Goal: Information Seeking & Learning: Learn about a topic

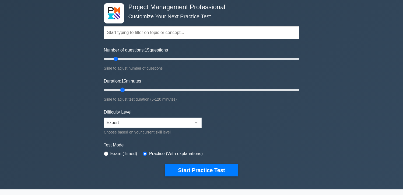
scroll to position [54, 0]
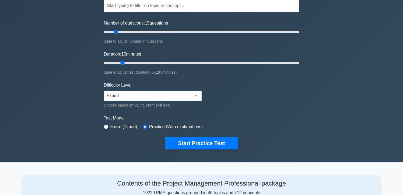
click at [135, 6] on input "text" at bounding box center [202, 5] width 196 height 13
type input "teams"
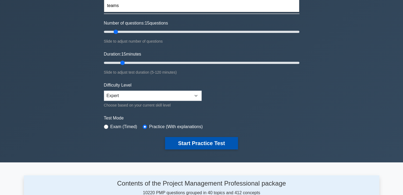
click at [191, 137] on button "Start Practice Test" at bounding box center [201, 143] width 73 height 12
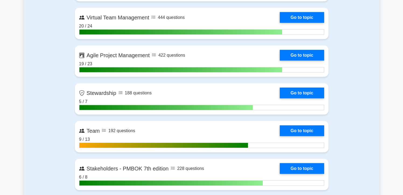
scroll to position [1320, 0]
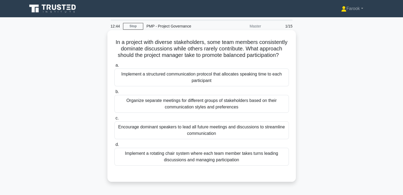
click at [210, 83] on div "Implement a structured communication protocol that allocates speaking time to e…" at bounding box center [202, 77] width 175 height 18
click at [115, 67] on input "a. Implement a structured communication protocol that allocates speaking time t…" at bounding box center [115, 66] width 0 height 4
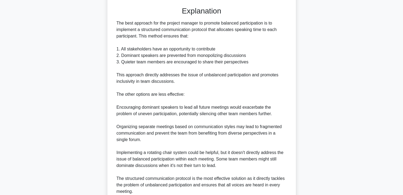
scroll to position [214, 0]
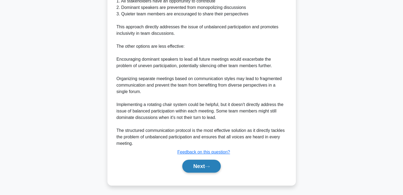
click at [202, 163] on button "Next" at bounding box center [201, 166] width 39 height 13
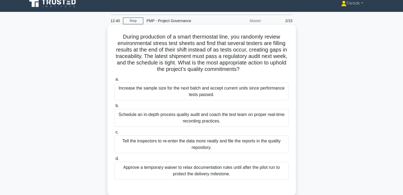
scroll to position [0, 0]
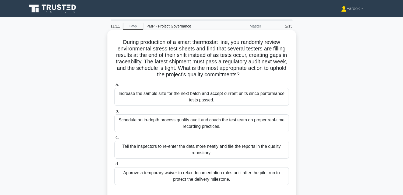
click at [220, 117] on div "Schedule an in-depth process quality audit and coach the test team on proper re…" at bounding box center [202, 123] width 175 height 18
click at [115, 113] on input "b. Schedule an in-depth process quality audit and coach the test team on proper…" at bounding box center [115, 111] width 0 height 4
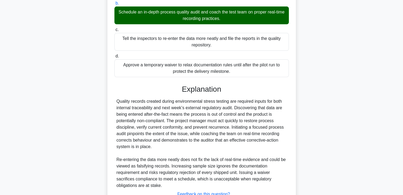
scroll to position [150, 0]
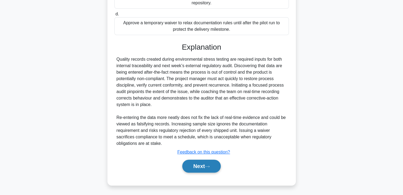
click at [198, 164] on button "Next" at bounding box center [201, 166] width 39 height 13
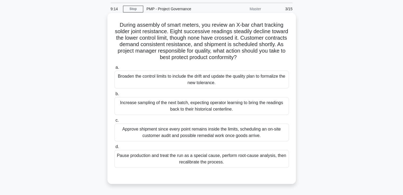
scroll to position [27, 0]
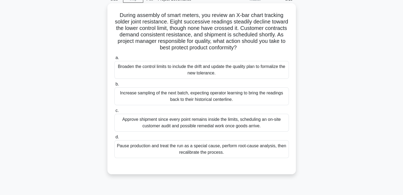
click at [207, 64] on div "Broaden the control limits to include the drift and update the quality plan to …" at bounding box center [202, 70] width 175 height 18
click at [115, 60] on input "a. Broaden the control limits to include the drift and update the quality plan …" at bounding box center [115, 58] width 0 height 4
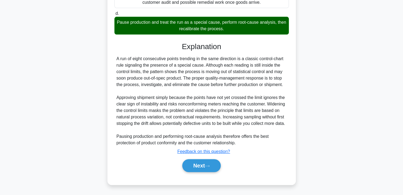
scroll to position [157, 0]
click at [191, 168] on button "Next" at bounding box center [201, 165] width 39 height 13
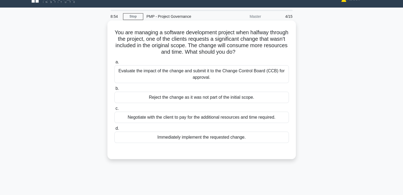
scroll to position [0, 0]
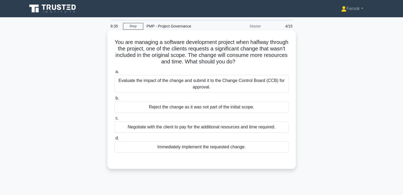
click at [231, 87] on div "Evaluate the impact of the change and submit it to the Change Control Board (CC…" at bounding box center [202, 84] width 175 height 18
click at [115, 74] on input "a. Evaluate the impact of the change and submit it to the Change Control Board …" at bounding box center [115, 72] width 0 height 4
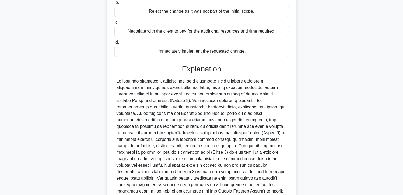
scroll to position [143, 0]
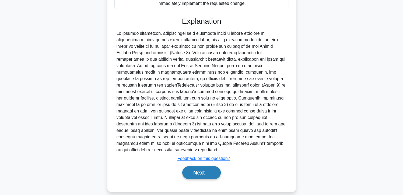
click at [190, 166] on button "Next" at bounding box center [201, 172] width 39 height 13
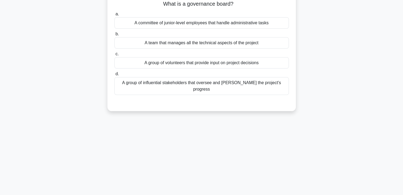
scroll to position [15, 0]
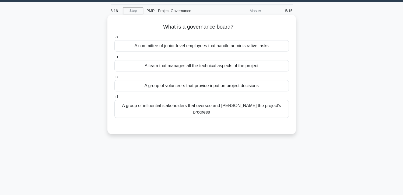
click at [216, 105] on div "A group of influential stakeholders that oversee and steer the project's progre…" at bounding box center [202, 109] width 175 height 18
click at [115, 99] on input "d. A group of influential stakeholders that oversee and steer the project's pro…" at bounding box center [115, 97] width 0 height 4
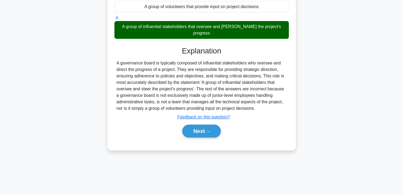
scroll to position [96, 0]
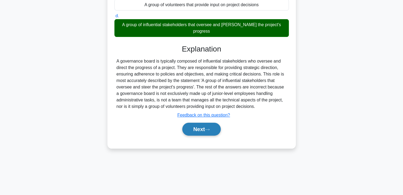
click at [194, 123] on button "Next" at bounding box center [201, 129] width 39 height 13
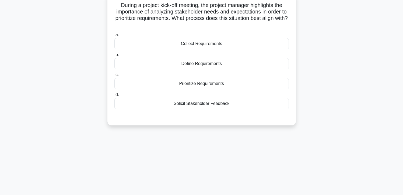
scroll to position [15, 0]
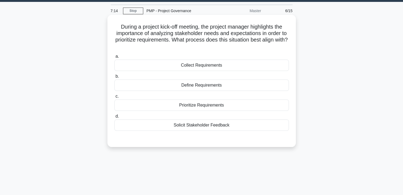
click at [231, 65] on div "Collect Requirements" at bounding box center [202, 65] width 175 height 11
click at [115, 58] on input "a. Collect Requirements" at bounding box center [115, 57] width 0 height 4
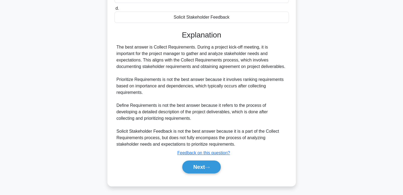
scroll to position [124, 0]
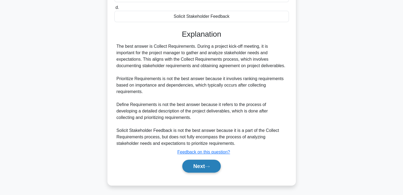
click at [194, 163] on button "Next" at bounding box center [201, 166] width 39 height 13
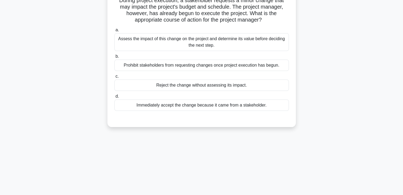
scroll to position [16, 0]
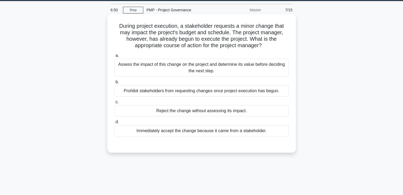
click at [242, 67] on div "Assess the impact of this change on the project and determine its value before …" at bounding box center [202, 68] width 175 height 18
click at [115, 57] on input "a. Assess the impact of this change on the project and determine its value befo…" at bounding box center [115, 56] width 0 height 4
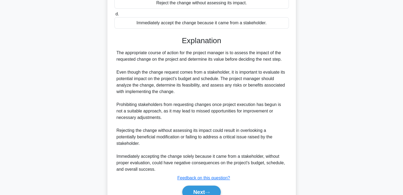
scroll to position [150, 0]
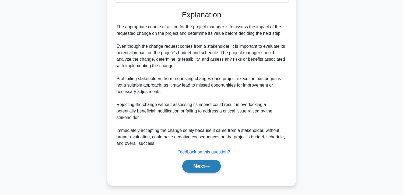
click at [201, 166] on button "Next" at bounding box center [201, 166] width 39 height 13
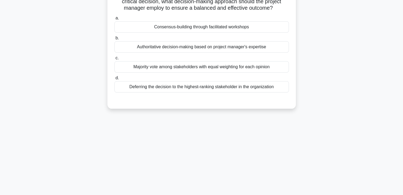
scroll to position [15, 0]
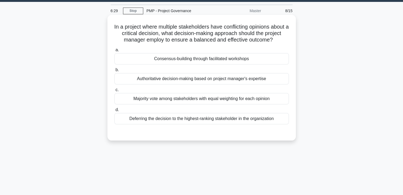
click at [234, 62] on div "Consensus-building through facilitated workshops" at bounding box center [202, 58] width 175 height 11
click at [115, 52] on input "a. Consensus-building through facilitated workshops" at bounding box center [115, 50] width 0 height 4
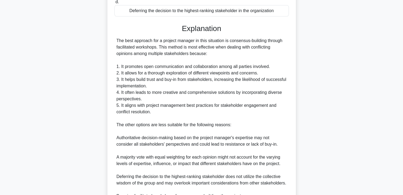
scroll to position [202, 0]
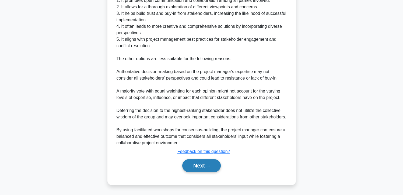
click at [200, 164] on button "Next" at bounding box center [201, 165] width 39 height 13
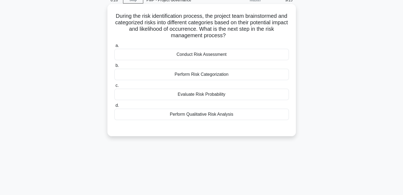
scroll to position [15, 0]
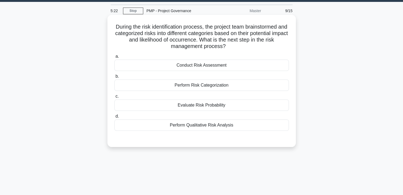
click at [218, 125] on div "Perform Qualitative Risk Analysis" at bounding box center [202, 124] width 175 height 11
click at [115, 118] on input "d. Perform Qualitative Risk Analysis" at bounding box center [115, 117] width 0 height 4
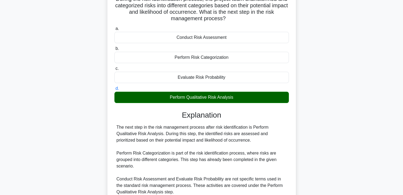
scroll to position [96, 0]
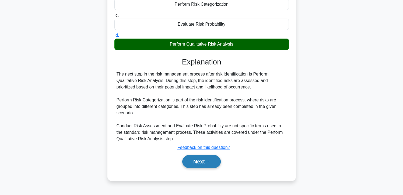
click at [197, 161] on button "Next" at bounding box center [201, 161] width 39 height 13
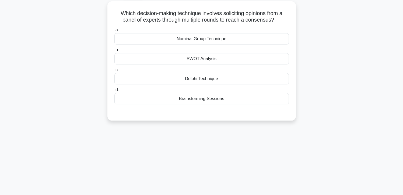
scroll to position [15, 0]
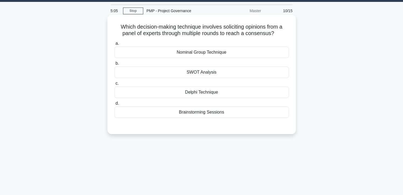
click at [227, 95] on div "Delphi Technique" at bounding box center [202, 91] width 175 height 11
click at [115, 85] on input "c. Delphi Technique" at bounding box center [115, 84] width 0 height 4
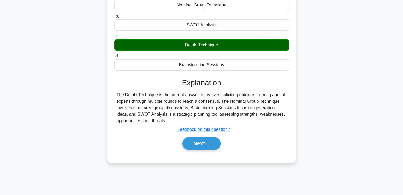
scroll to position [96, 0]
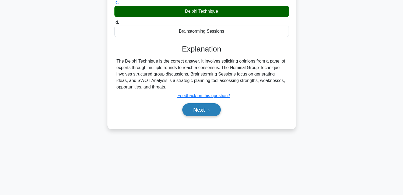
click at [208, 110] on icon at bounding box center [207, 110] width 5 height 3
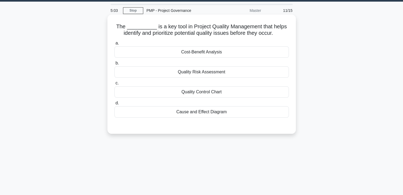
scroll to position [15, 0]
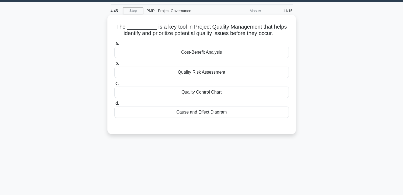
click at [218, 72] on div "Quality Risk Assessment" at bounding box center [202, 72] width 175 height 11
click at [115, 65] on input "b. Quality Risk Assessment" at bounding box center [115, 64] width 0 height 4
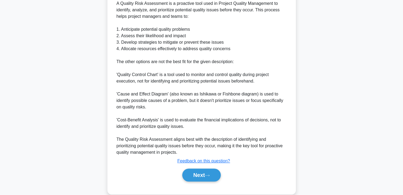
scroll to position [176, 0]
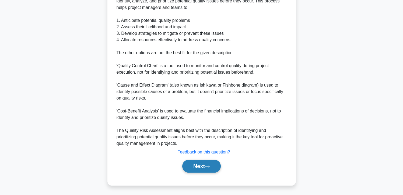
click at [190, 161] on button "Next" at bounding box center [201, 166] width 39 height 13
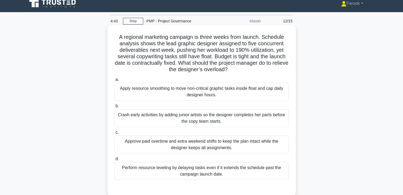
scroll to position [0, 0]
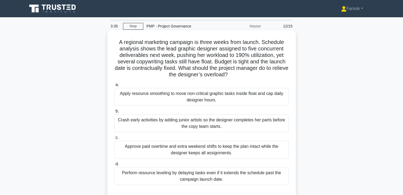
click at [199, 98] on div "Apply resource smoothing to move non-critical graphic tasks inside float and ca…" at bounding box center [202, 97] width 175 height 18
click at [115, 86] on input "a. Apply resource smoothing to move non-critical graphic tasks inside float and…" at bounding box center [115, 85] width 0 height 4
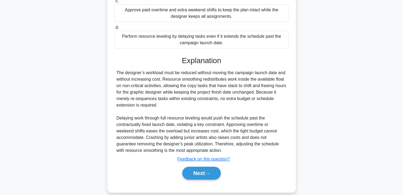
scroll to position [143, 0]
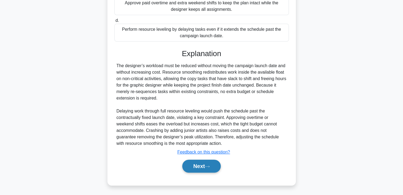
click at [195, 169] on button "Next" at bounding box center [201, 166] width 39 height 13
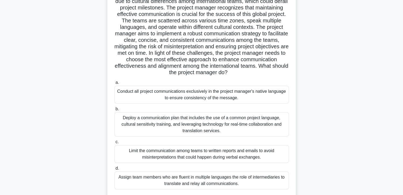
scroll to position [81, 0]
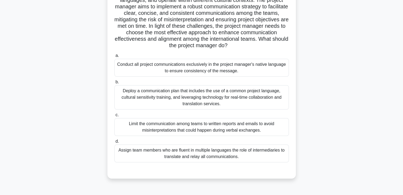
click at [198, 101] on div "Deploy a communication plan that includes the use of a common project language,…" at bounding box center [202, 97] width 175 height 24
click at [115, 84] on input "b. Deploy a communication plan that includes the use of a common project langua…" at bounding box center [115, 82] width 0 height 4
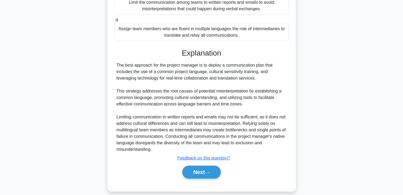
scroll to position [214, 0]
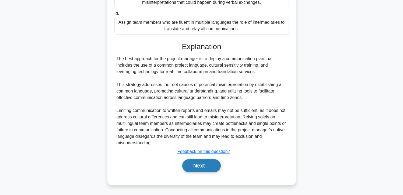
click at [190, 167] on button "Next" at bounding box center [201, 165] width 39 height 13
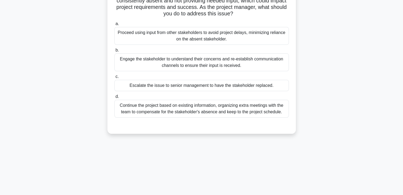
scroll to position [0, 0]
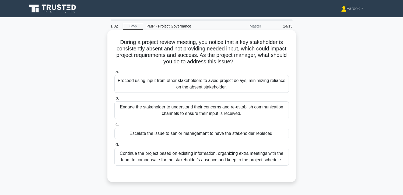
click at [188, 112] on div "Engage the stakeholder to understand their concerns and re-establish communicat…" at bounding box center [202, 110] width 175 height 18
click at [115, 100] on input "b. Engage the stakeholder to understand their concerns and re-establish communi…" at bounding box center [115, 98] width 0 height 4
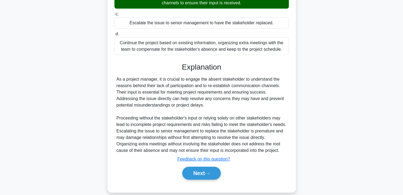
scroll to position [115, 0]
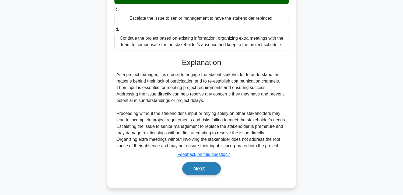
click at [204, 167] on button "Next" at bounding box center [201, 168] width 39 height 13
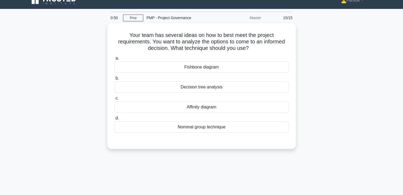
scroll to position [8, 0]
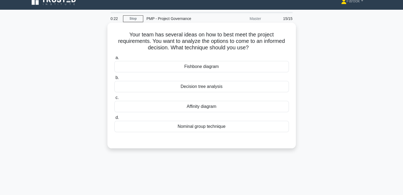
click at [231, 86] on div "Decision tree analysis" at bounding box center [202, 86] width 175 height 11
click at [115, 79] on input "b. Decision tree analysis" at bounding box center [115, 78] width 0 height 4
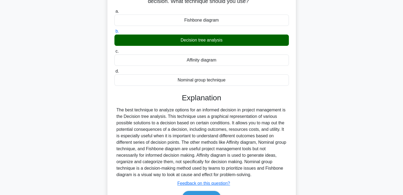
scroll to position [96, 0]
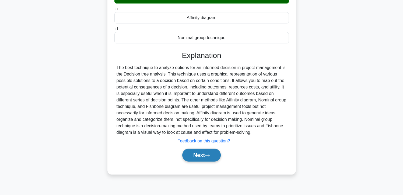
click at [192, 160] on button "Next" at bounding box center [201, 154] width 39 height 13
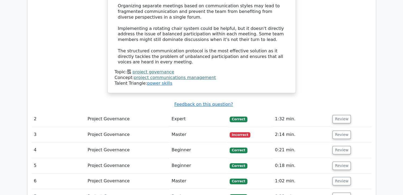
scroll to position [566, 0]
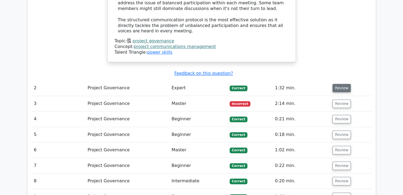
click at [345, 84] on button "Review" at bounding box center [342, 88] width 18 height 8
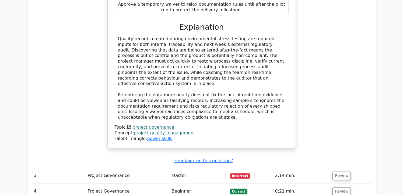
scroll to position [808, 0]
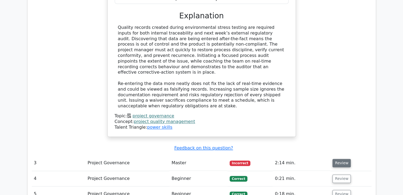
click at [339, 159] on button "Review" at bounding box center [342, 163] width 18 height 8
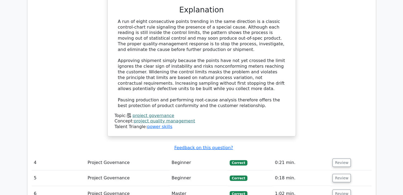
scroll to position [1159, 0]
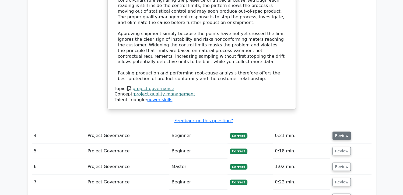
click at [342, 131] on button "Review" at bounding box center [342, 135] width 18 height 8
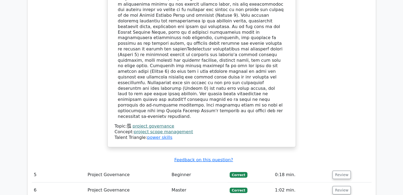
scroll to position [1455, 0]
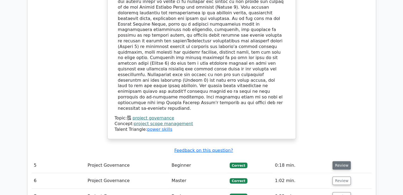
click at [341, 161] on button "Review" at bounding box center [342, 165] width 18 height 8
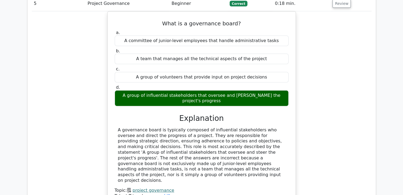
scroll to position [1671, 0]
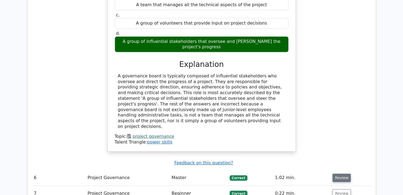
click at [343, 174] on button "Review" at bounding box center [342, 178] width 18 height 8
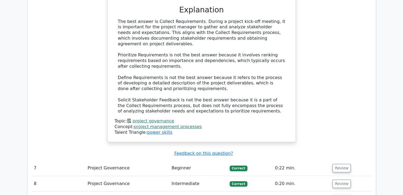
scroll to position [1994, 0]
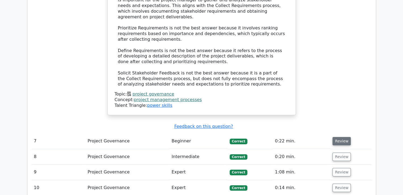
click at [335, 137] on button "Review" at bounding box center [342, 141] width 18 height 8
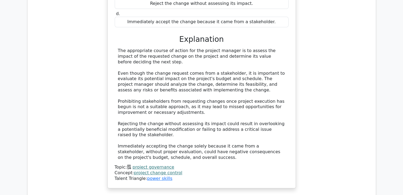
scroll to position [2263, 0]
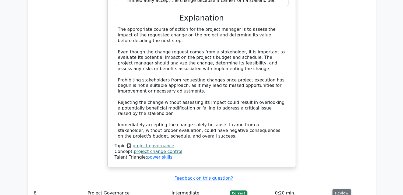
click at [339, 189] on button "Review" at bounding box center [342, 193] width 18 height 8
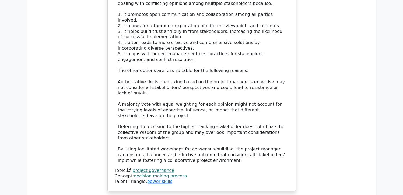
scroll to position [2614, 0]
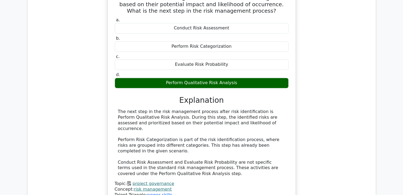
scroll to position [2856, 0]
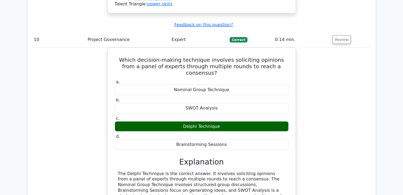
scroll to position [3045, 0]
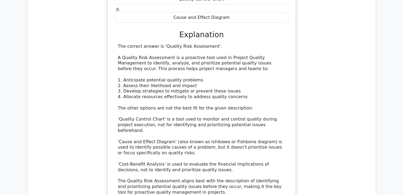
scroll to position [3395, 0]
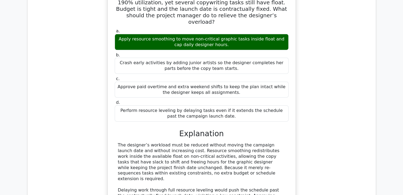
scroll to position [3664, 0]
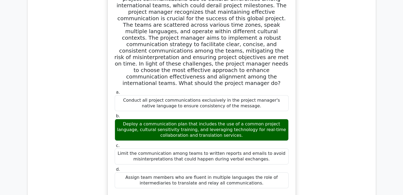
scroll to position [4095, 0]
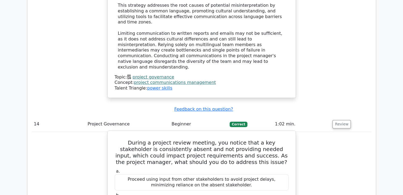
scroll to position [4230, 0]
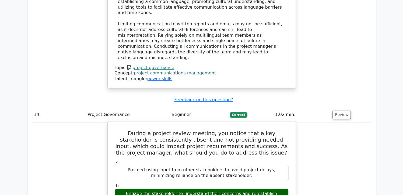
drag, startPoint x: 165, startPoint y: 92, endPoint x: 206, endPoint y: 112, distance: 45.6
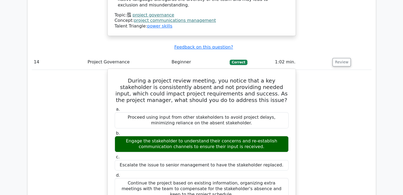
scroll to position [4284, 0]
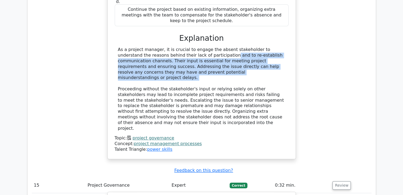
scroll to position [4473, 0]
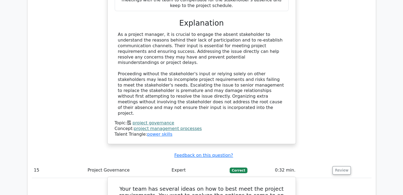
drag, startPoint x: 180, startPoint y: 103, endPoint x: 267, endPoint y: 105, distance: 87.0
drag, startPoint x: 125, startPoint y: 99, endPoint x: 265, endPoint y: 130, distance: 143.1
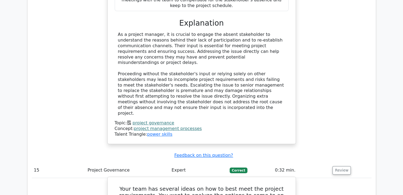
drag, startPoint x: 265, startPoint y: 130, endPoint x: 234, endPoint y: 128, distance: 30.5
drag, startPoint x: 265, startPoint y: 127, endPoint x: 188, endPoint y: 128, distance: 77.1
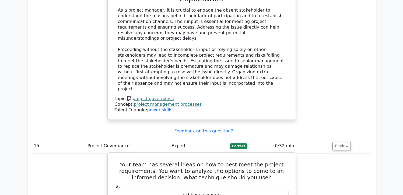
scroll to position [4500, 0]
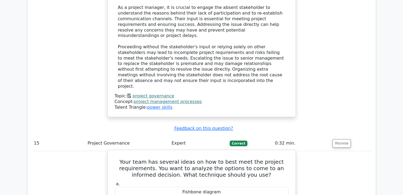
drag, startPoint x: 168, startPoint y: 110, endPoint x: 282, endPoint y: 122, distance: 114.6
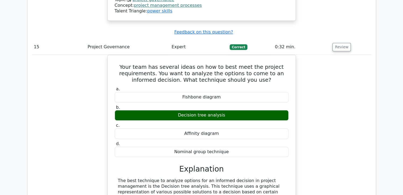
scroll to position [4606, 0]
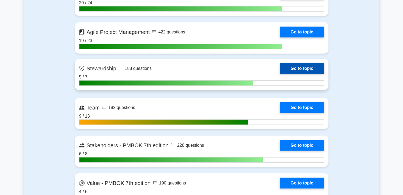
scroll to position [1347, 0]
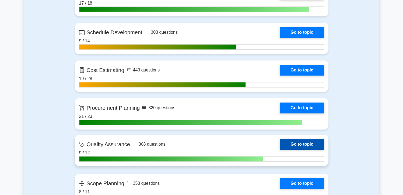
scroll to position [646, 0]
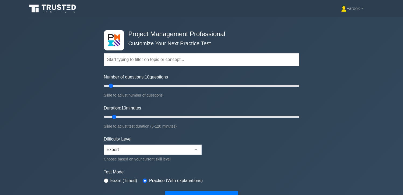
click at [121, 62] on input "text" at bounding box center [202, 59] width 196 height 13
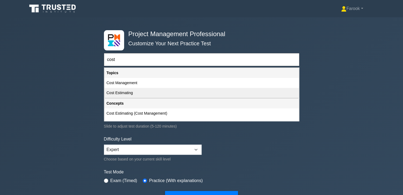
click at [121, 92] on div "Cost Estimating" at bounding box center [202, 93] width 195 height 10
type input "Cost Estimating"
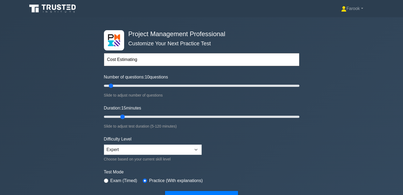
drag, startPoint x: 115, startPoint y: 116, endPoint x: 124, endPoint y: 116, distance: 8.6
type input "15"
click at [124, 116] on input "Duration: 15 minutes" at bounding box center [202, 116] width 196 height 6
drag, startPoint x: 112, startPoint y: 85, endPoint x: 117, endPoint y: 85, distance: 5.9
type input "15"
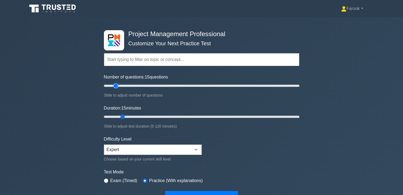
click at [117, 85] on input "Number of questions: 15 questions" at bounding box center [202, 85] width 196 height 6
click at [130, 62] on input "text" at bounding box center [202, 59] width 196 height 13
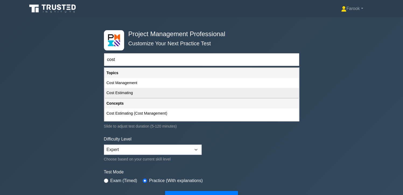
click at [124, 91] on div "Cost Estimating" at bounding box center [202, 93] width 195 height 10
type input "Cost Estimating"
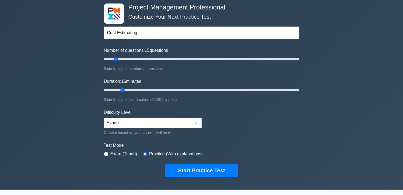
scroll to position [27, 0]
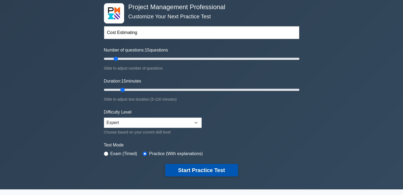
click at [217, 166] on button "Start Practice Test" at bounding box center [201, 170] width 73 height 12
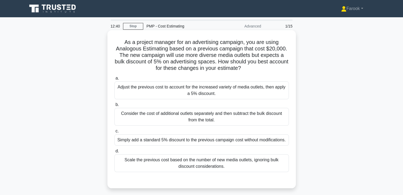
click at [246, 86] on div "Adjust the previous cost to account for the increased variety of media outlets,…" at bounding box center [202, 90] width 175 height 18
click at [115, 80] on input "a. Adjust the previous cost to account for the increased variety of media outle…" at bounding box center [115, 79] width 0 height 4
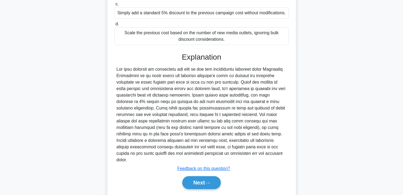
scroll to position [137, 0]
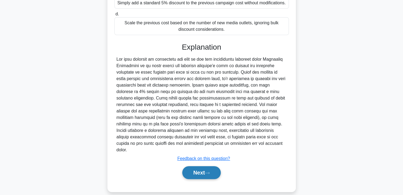
click at [207, 171] on icon at bounding box center [207, 172] width 5 height 3
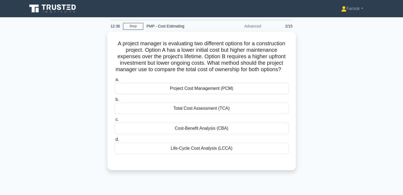
scroll to position [0, 0]
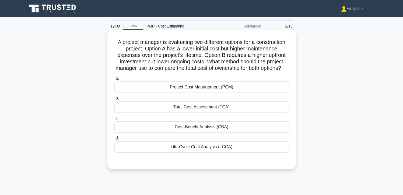
click at [212, 153] on div "Life-Cycle Cost Analysis (LCCA)" at bounding box center [202, 146] width 175 height 11
click at [115, 140] on input "d. Life-Cycle Cost Analysis (LCCA)" at bounding box center [115, 138] width 0 height 4
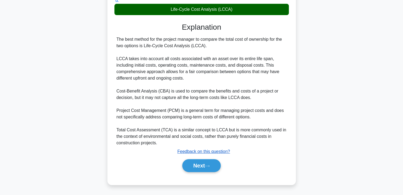
scroll to position [143, 0]
click at [204, 162] on button "Next" at bounding box center [201, 165] width 39 height 13
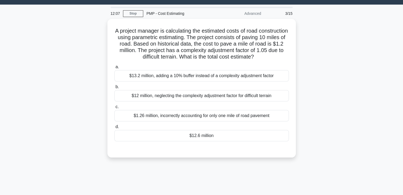
scroll to position [0, 0]
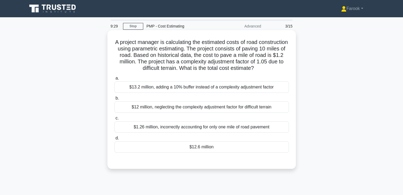
click at [234, 144] on div "$12.6 million" at bounding box center [202, 146] width 175 height 11
click at [115, 140] on input "d. $12.6 million" at bounding box center [115, 138] width 0 height 4
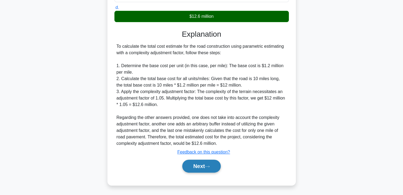
click at [205, 169] on button "Next" at bounding box center [201, 166] width 39 height 13
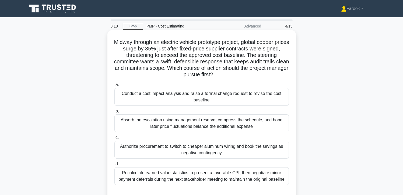
click at [236, 100] on div "Conduct a cost impact analysis and raise a formal change request to revise the …" at bounding box center [202, 97] width 175 height 18
click at [115, 86] on input "a. Conduct a cost impact analysis and raise a formal change request to revise t…" at bounding box center [115, 85] width 0 height 4
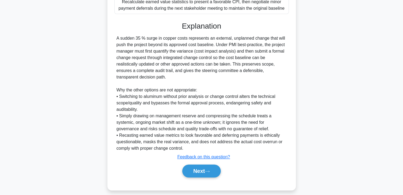
scroll to position [176, 0]
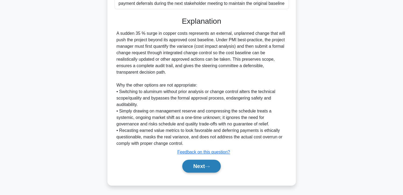
click at [190, 164] on button "Next" at bounding box center [201, 166] width 39 height 13
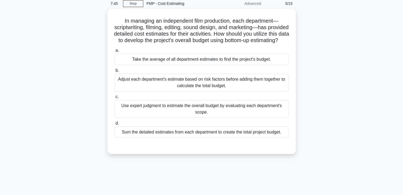
scroll to position [54, 0]
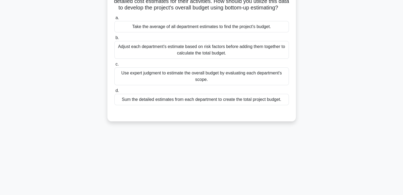
click at [224, 105] on div "Sum the detailed estimates from each department to create the total project bud…" at bounding box center [202, 99] width 175 height 11
click at [115, 92] on input "d. Sum the detailed estimates from each department to create the total project …" at bounding box center [115, 91] width 0 height 4
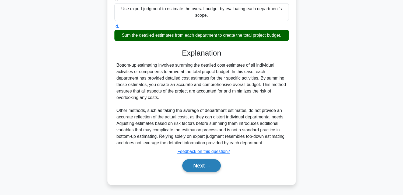
click at [203, 169] on button "Next" at bounding box center [201, 165] width 39 height 13
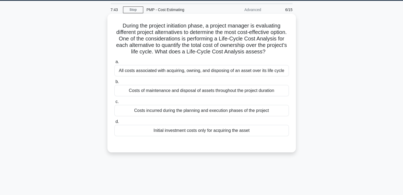
scroll to position [0, 0]
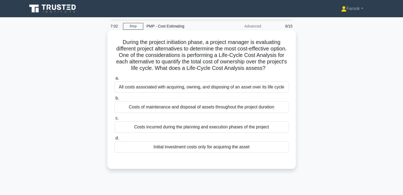
click at [206, 93] on div "All costs associated with acquiring, owning, and disposing of an asset over its…" at bounding box center [202, 86] width 175 height 11
click at [115, 80] on input "a. All costs associated with acquiring, owning, and disposing of an asset over …" at bounding box center [115, 79] width 0 height 4
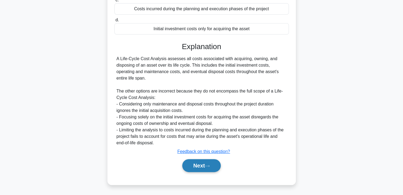
scroll to position [124, 0]
click at [196, 168] on button "Next" at bounding box center [201, 165] width 39 height 13
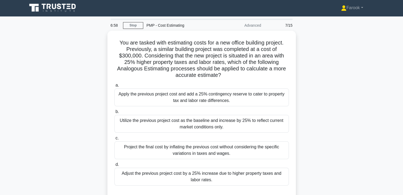
scroll to position [0, 0]
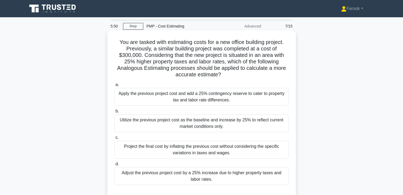
click at [195, 178] on div "Adjust the previous project cost by a 25% increase due to higher property taxes…" at bounding box center [202, 176] width 175 height 18
click at [115, 166] on input "d. Adjust the previous project cost by a 25% increase due to higher property ta…" at bounding box center [115, 164] width 0 height 4
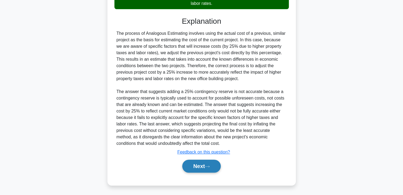
click at [191, 167] on button "Next" at bounding box center [201, 166] width 39 height 13
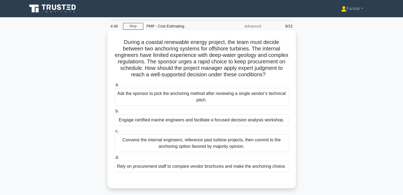
click at [182, 126] on div "Engage certified marine engineers and facilitate a focused decision analysis wo…" at bounding box center [202, 119] width 175 height 11
click at [115, 113] on input "b. Engage certified marine engineers and facilitate a focused decision analysis…" at bounding box center [115, 111] width 0 height 4
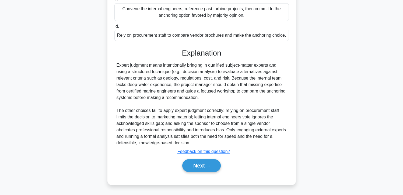
scroll to position [137, 0]
click at [183, 163] on button "Next" at bounding box center [201, 165] width 39 height 13
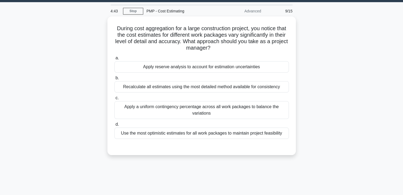
scroll to position [2, 0]
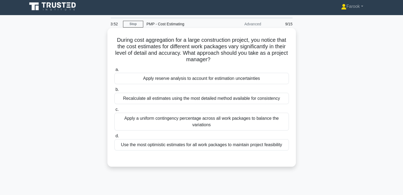
click at [255, 101] on div "Recalculate all estimates using the most detailed method available for consiste…" at bounding box center [202, 98] width 175 height 11
click at [115, 91] on input "b. Recalculate all estimates using the most detailed method available for consi…" at bounding box center [115, 90] width 0 height 4
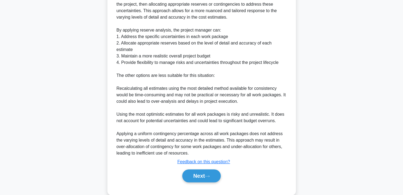
scroll to position [215, 0]
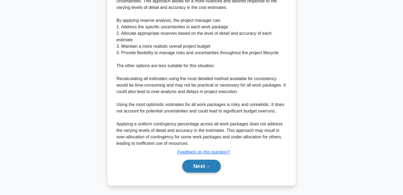
click at [194, 163] on button "Next" at bounding box center [201, 166] width 39 height 13
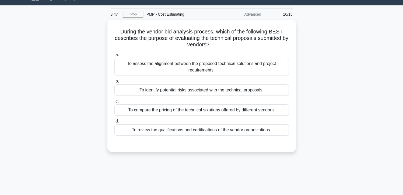
scroll to position [0, 0]
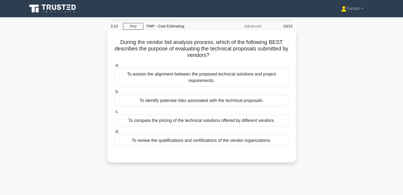
click at [228, 79] on div "To assess the alignment between the proposed technical solutions and project re…" at bounding box center [202, 77] width 175 height 18
click at [115, 67] on input "a. To assess the alignment between the proposed technical solutions and project…" at bounding box center [115, 66] width 0 height 4
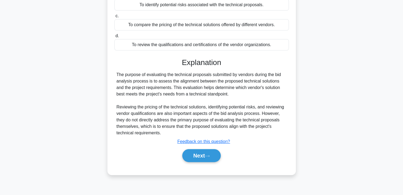
scroll to position [96, 0]
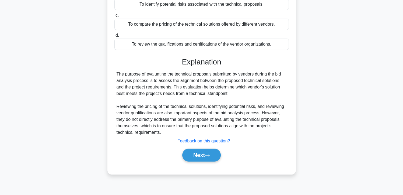
click at [202, 162] on div "Next" at bounding box center [202, 154] width 175 height 17
click at [203, 157] on button "Next" at bounding box center [201, 154] width 39 height 13
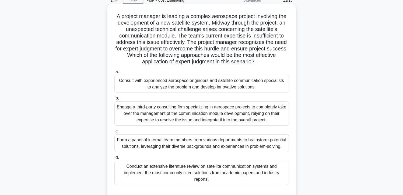
scroll to position [27, 0]
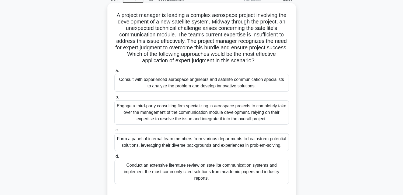
click at [233, 90] on div "Consult with experienced aerospace engineers and satellite communication specia…" at bounding box center [202, 83] width 175 height 18
click at [115, 72] on input "a. Consult with experienced aerospace engineers and satellite communication spe…" at bounding box center [115, 71] width 0 height 4
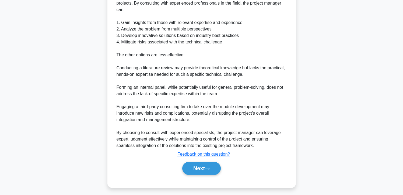
scroll to position [279, 0]
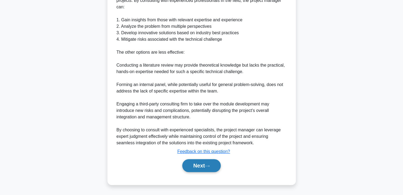
click at [200, 162] on button "Next" at bounding box center [201, 165] width 39 height 13
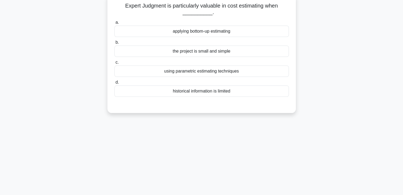
scroll to position [0, 0]
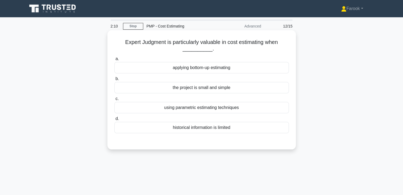
click at [211, 129] on div "historical information is limited" at bounding box center [202, 127] width 175 height 11
click at [115, 120] on input "d. historical information is limited" at bounding box center [115, 119] width 0 height 4
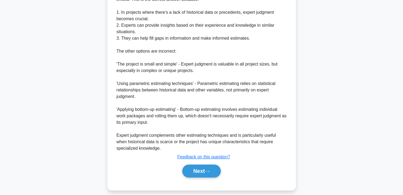
scroll to position [169, 0]
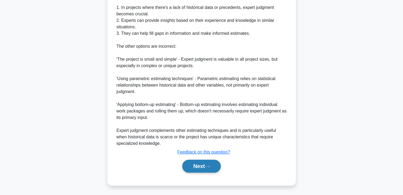
click at [199, 164] on button "Next" at bounding box center [201, 166] width 39 height 13
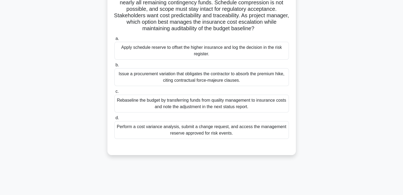
scroll to position [15, 0]
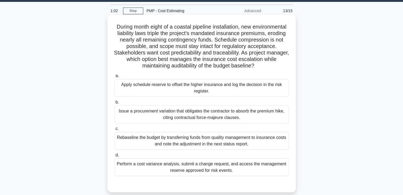
click at [209, 172] on div "Perform a cost variance analysis, submit a change request, and access the manag…" at bounding box center [202, 167] width 175 height 18
click at [115, 157] on input "d. Perform a cost variance analysis, submit a change request, and access the ma…" at bounding box center [115, 155] width 0 height 4
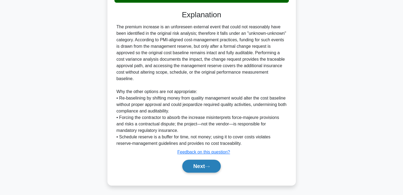
click at [193, 163] on button "Next" at bounding box center [201, 166] width 39 height 13
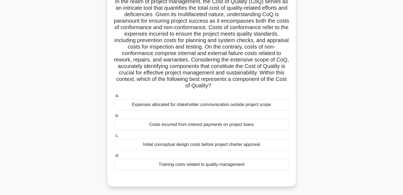
scroll to position [54, 0]
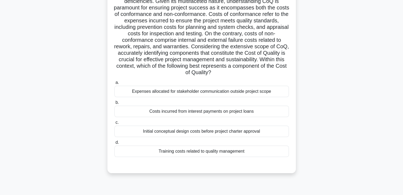
click at [220, 154] on div "Training costs related to quality management" at bounding box center [202, 150] width 175 height 11
click at [115, 144] on input "d. Training costs related to quality management" at bounding box center [115, 143] width 0 height 4
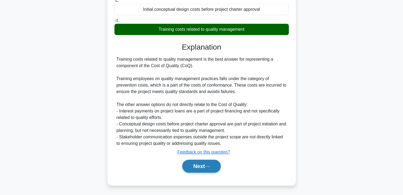
click at [207, 164] on button "Next" at bounding box center [201, 166] width 39 height 13
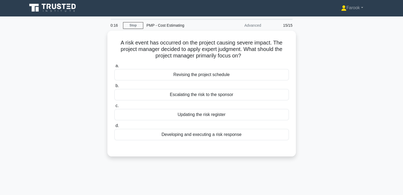
scroll to position [0, 0]
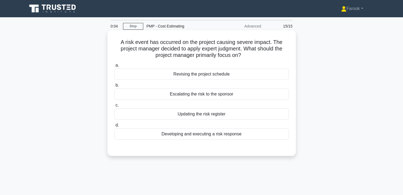
click at [219, 135] on div "Developing and executing a risk response" at bounding box center [202, 133] width 175 height 11
click at [115, 127] on input "d. Developing and executing a risk response" at bounding box center [115, 125] width 0 height 4
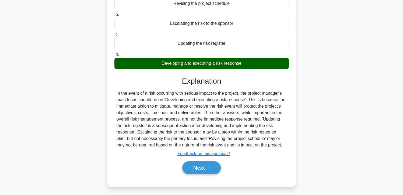
scroll to position [96, 0]
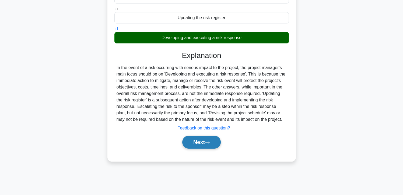
click at [204, 140] on button "Next" at bounding box center [201, 142] width 39 height 13
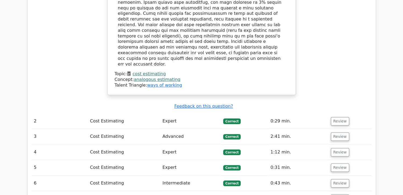
scroll to position [485, 0]
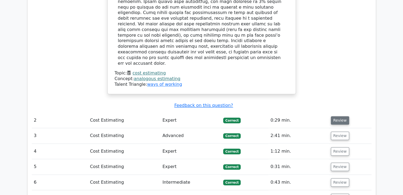
click at [334, 116] on button "Review" at bounding box center [340, 120] width 18 height 8
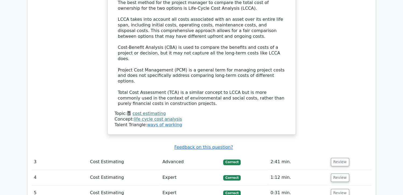
scroll to position [754, 0]
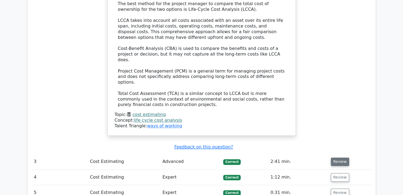
drag, startPoint x: 341, startPoint y: 124, endPoint x: 334, endPoint y: 119, distance: 9.0
click at [341, 157] on button "Review" at bounding box center [340, 161] width 18 height 8
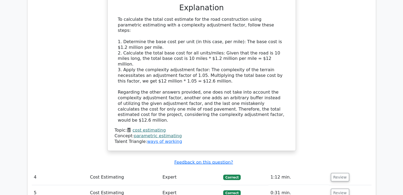
scroll to position [1051, 0]
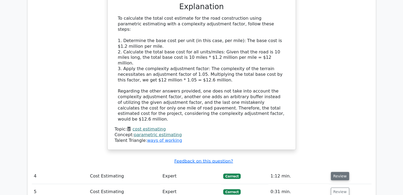
click at [339, 172] on button "Review" at bounding box center [340, 176] width 18 height 8
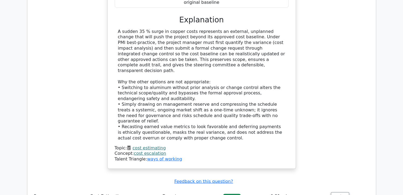
scroll to position [1374, 0]
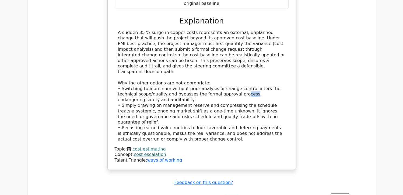
drag, startPoint x: 216, startPoint y: 24, endPoint x: 224, endPoint y: 25, distance: 8.6
click at [224, 30] on div "A sudden 35 % surge in copper costs represents an external, unplanned change th…" at bounding box center [202, 86] width 168 height 112
drag, startPoint x: 224, startPoint y: 25, endPoint x: 228, endPoint y: 49, distance: 24.8
click at [228, 49] on div "A sudden 35 % surge in copper costs represents an external, unplanned change th…" at bounding box center [202, 86] width 168 height 112
click at [228, 48] on div "A sudden 35 % surge in copper costs represents an external, unplanned change th…" at bounding box center [202, 86] width 168 height 112
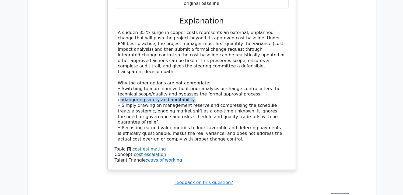
drag, startPoint x: 229, startPoint y: 23, endPoint x: 256, endPoint y: 27, distance: 27.4
click at [256, 30] on div "A sudden 35 % surge in copper costs represents an external, unplanned change th…" at bounding box center [202, 86] width 168 height 112
drag, startPoint x: 256, startPoint y: 27, endPoint x: 237, endPoint y: 41, distance: 24.0
click at [237, 41] on div "A sudden 35 % surge in copper costs represents an external, unplanned change th…" at bounding box center [202, 86] width 168 height 112
drag, startPoint x: 226, startPoint y: 24, endPoint x: 254, endPoint y: 29, distance: 28.8
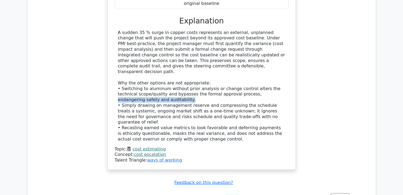
click at [254, 30] on div "A sudden 35 % surge in copper costs represents an external, unplanned change th…" at bounding box center [202, 86] width 168 height 112
drag, startPoint x: 228, startPoint y: 23, endPoint x: 258, endPoint y: 30, distance: 30.6
click at [258, 30] on div "A sudden 35 % surge in copper costs represents an external, unplanned change th…" at bounding box center [202, 86] width 168 height 112
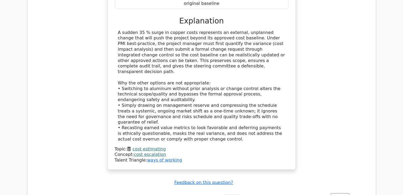
drag, startPoint x: 258, startPoint y: 30, endPoint x: 238, endPoint y: 35, distance: 20.1
click at [238, 35] on div "A sudden 35 % surge in copper costs represents an external, unplanned change th…" at bounding box center [202, 86] width 168 height 112
drag, startPoint x: 219, startPoint y: 33, endPoint x: 256, endPoint y: 35, distance: 36.7
click at [256, 35] on div "A sudden 35 % surge in copper costs represents an external, unplanned change th…" at bounding box center [202, 86] width 168 height 112
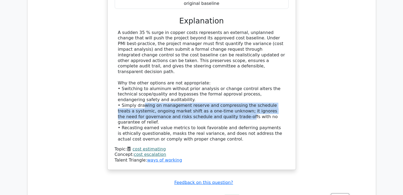
drag, startPoint x: 141, startPoint y: 32, endPoint x: 214, endPoint y: 44, distance: 74.0
click at [214, 44] on div "A sudden 35 % surge in copper costs represents an external, unplanned change th…" at bounding box center [202, 86] width 168 height 112
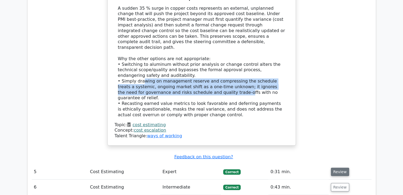
scroll to position [1401, 0]
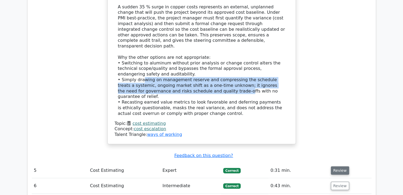
click at [339, 166] on button "Review" at bounding box center [340, 170] width 18 height 8
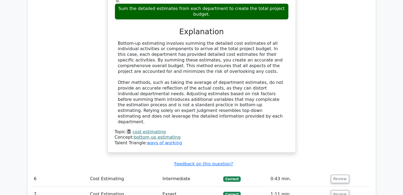
scroll to position [1697, 0]
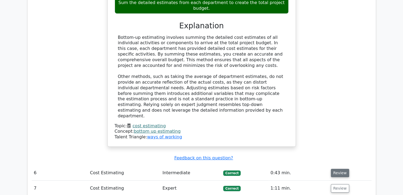
click at [338, 169] on button "Review" at bounding box center [340, 173] width 18 height 8
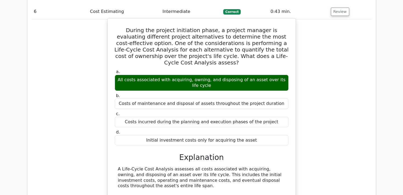
scroll to position [1859, 0]
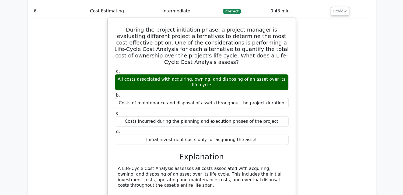
drag, startPoint x: 158, startPoint y: 74, endPoint x: 243, endPoint y: 92, distance: 86.8
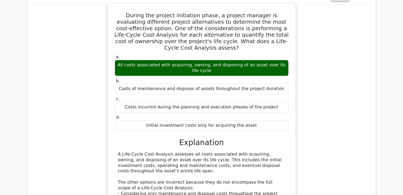
scroll to position [1886, 0]
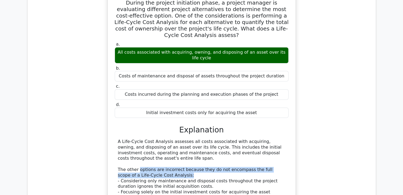
drag, startPoint x: 138, startPoint y: 76, endPoint x: 228, endPoint y: 82, distance: 90.5
click at [228, 139] on div "A Life-Cycle Cost Analysis assesses all costs associated with acquiring, owning…" at bounding box center [202, 178] width 168 height 78
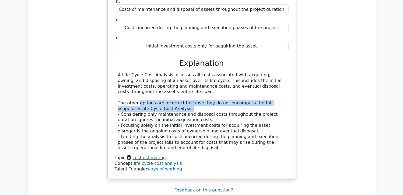
scroll to position [1967, 0]
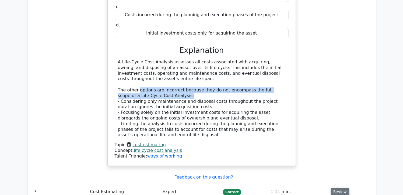
click at [340, 188] on button "Review" at bounding box center [340, 192] width 18 height 8
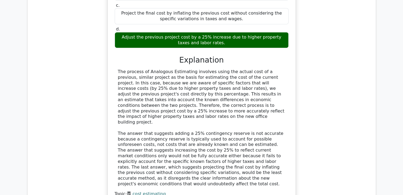
scroll to position [2263, 0]
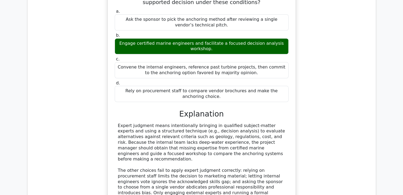
scroll to position [2587, 0]
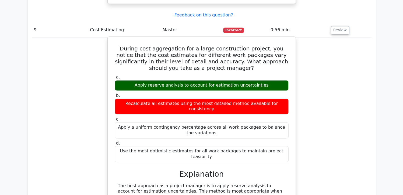
scroll to position [2802, 0]
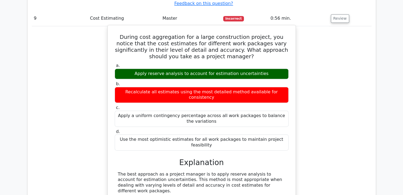
drag, startPoint x: 163, startPoint y: 53, endPoint x: 221, endPoint y: 50, distance: 58.2
drag, startPoint x: 221, startPoint y: 50, endPoint x: 247, endPoint y: 57, distance: 27.1
drag, startPoint x: 203, startPoint y: 77, endPoint x: 154, endPoint y: 84, distance: 48.9
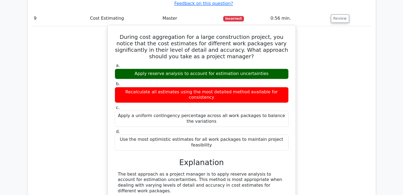
drag, startPoint x: 181, startPoint y: 84, endPoint x: 230, endPoint y: 85, distance: 48.5
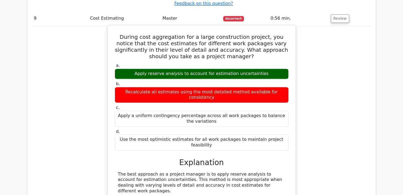
drag, startPoint x: 150, startPoint y: 89, endPoint x: 264, endPoint y: 118, distance: 117.7
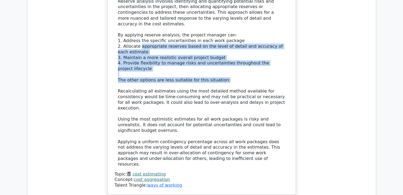
scroll to position [3018, 0]
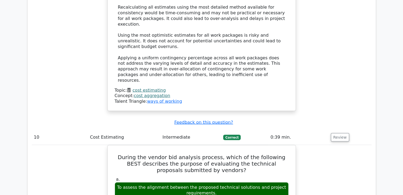
scroll to position [3099, 0]
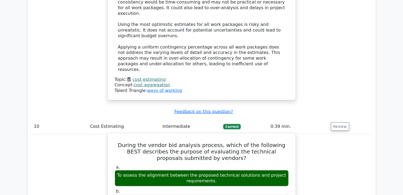
drag, startPoint x: 147, startPoint y: 82, endPoint x: 257, endPoint y: 95, distance: 110.4
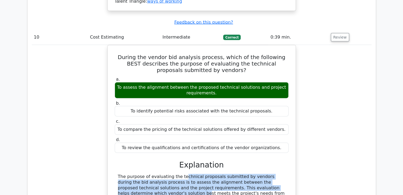
scroll to position [3206, 0]
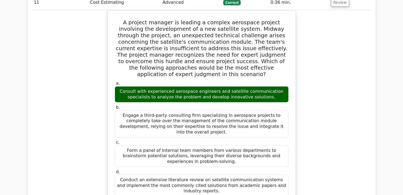
scroll to position [3476, 0]
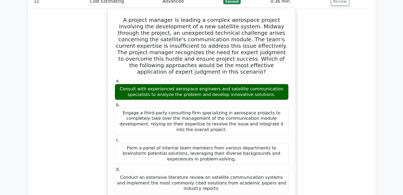
drag, startPoint x: 138, startPoint y: 60, endPoint x: 154, endPoint y: 68, distance: 18.0
drag, startPoint x: 179, startPoint y: 68, endPoint x: 232, endPoint y: 69, distance: 53.6
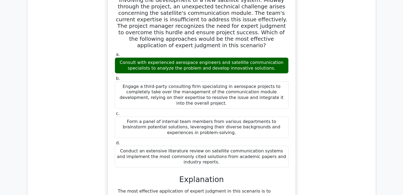
scroll to position [3503, 0]
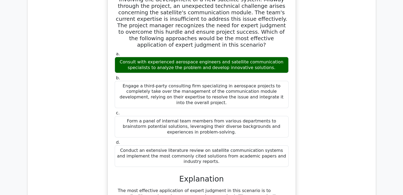
drag, startPoint x: 141, startPoint y: 46, endPoint x: 240, endPoint y: 57, distance: 98.9
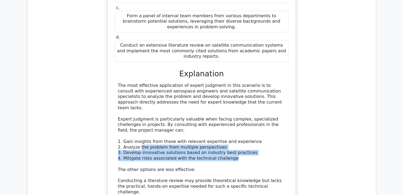
scroll to position [3610, 0]
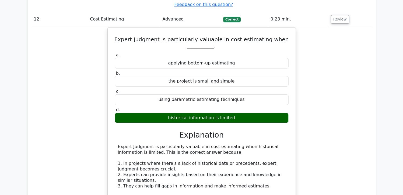
scroll to position [3907, 0]
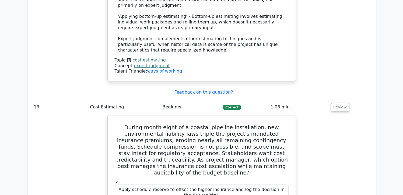
scroll to position [4149, 0]
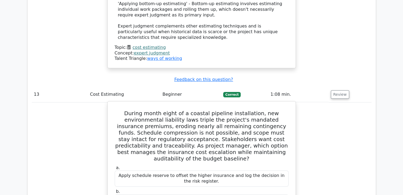
drag, startPoint x: 190, startPoint y: 67, endPoint x: 227, endPoint y: 62, distance: 37.7
drag, startPoint x: 157, startPoint y: 72, endPoint x: 233, endPoint y: 122, distance: 90.0
drag, startPoint x: 233, startPoint y: 122, endPoint x: 221, endPoint y: 123, distance: 11.9
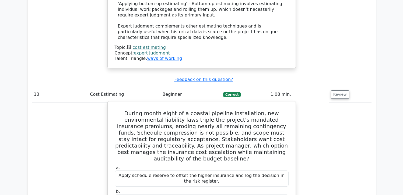
drag, startPoint x: 169, startPoint y: 118, endPoint x: 190, endPoint y: 129, distance: 23.9
drag, startPoint x: 190, startPoint y: 129, endPoint x: 186, endPoint y: 148, distance: 19.7
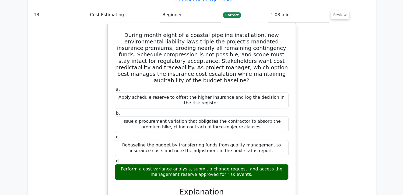
scroll to position [4230, 0]
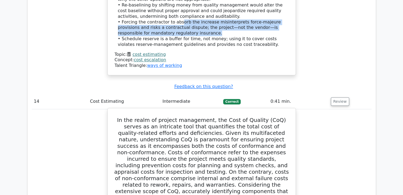
scroll to position [4500, 0]
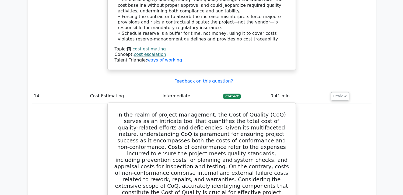
drag, startPoint x: 158, startPoint y: 69, endPoint x: 280, endPoint y: 138, distance: 140.2
drag, startPoint x: 280, startPoint y: 138, endPoint x: 242, endPoint y: 106, distance: 50.1
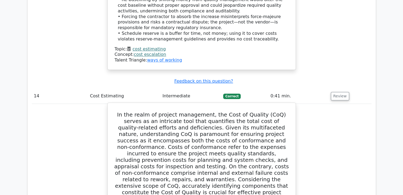
drag, startPoint x: 131, startPoint y: 106, endPoint x: 173, endPoint y: 117, distance: 43.8
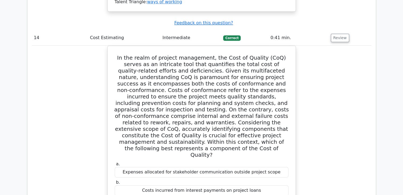
scroll to position [4580, 0]
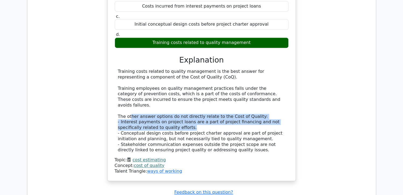
scroll to position [4742, 0]
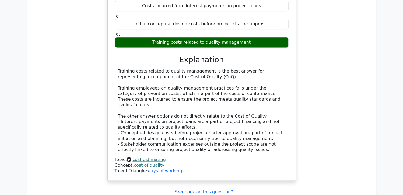
drag, startPoint x: 144, startPoint y: 107, endPoint x: 229, endPoint y: 120, distance: 86.1
drag, startPoint x: 229, startPoint y: 120, endPoint x: 227, endPoint y: 125, distance: 4.8
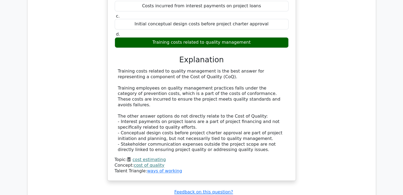
drag, startPoint x: 183, startPoint y: 116, endPoint x: 291, endPoint y: 136, distance: 109.8
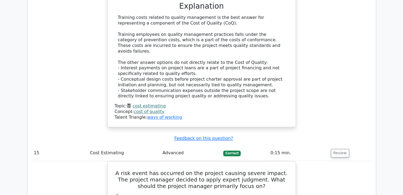
scroll to position [4823, 0]
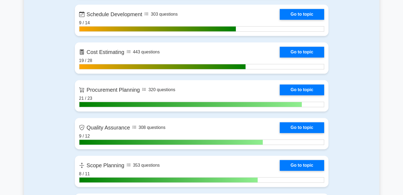
scroll to position [673, 0]
